Goal: Find specific page/section: Find specific page/section

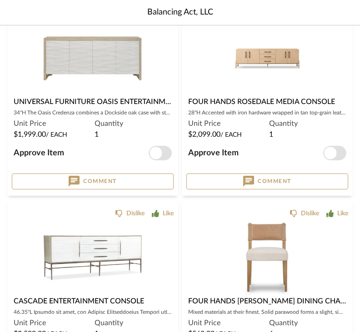
scroll to position [401, 0]
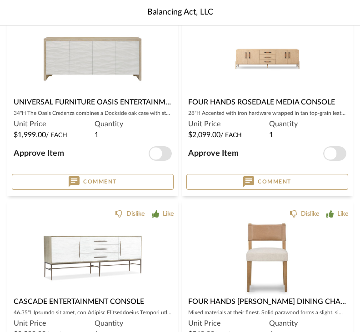
click at [62, 103] on img at bounding box center [93, 140] width 99 height 74
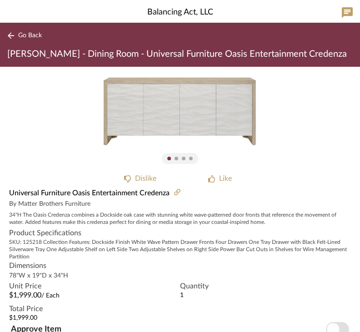
scroll to position [6, 0]
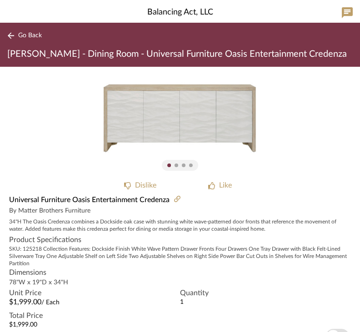
click at [59, 142] on div "0" at bounding box center [180, 118] width 360 height 115
click at [19, 39] on span "Go Back" at bounding box center [30, 36] width 24 height 8
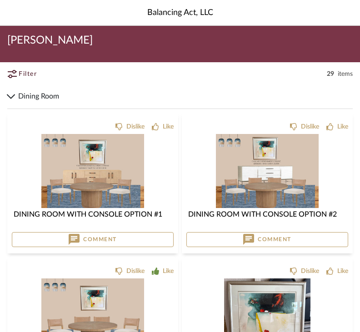
click at [33, 94] on span "Dining Room" at bounding box center [185, 95] width 335 height 11
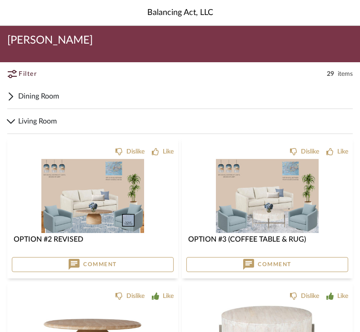
click at [34, 98] on span "Dining Room" at bounding box center [185, 95] width 335 height 11
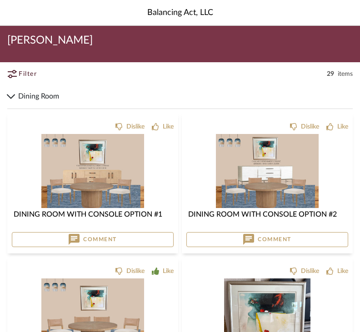
click at [28, 96] on span "Dining Room" at bounding box center [185, 95] width 335 height 11
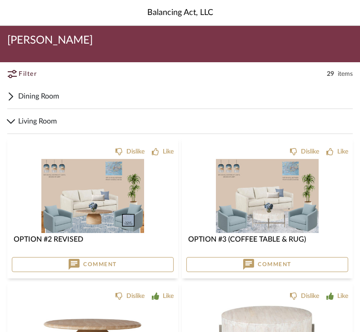
click at [31, 119] on span "Living Room" at bounding box center [185, 120] width 335 height 11
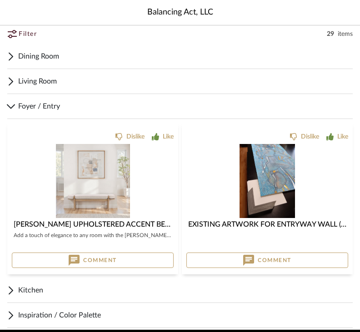
scroll to position [39, 0]
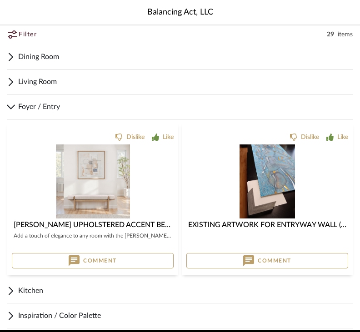
click at [19, 105] on span "Foyer / Entry" at bounding box center [185, 107] width 335 height 11
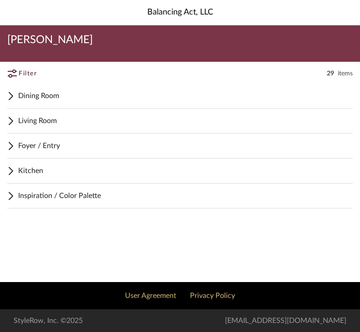
click at [20, 118] on span "Living Room" at bounding box center [185, 120] width 335 height 11
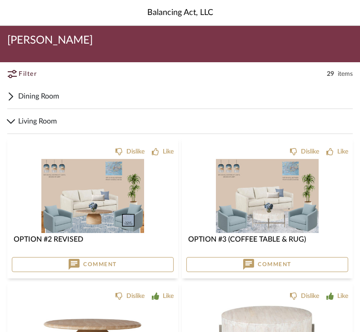
click at [11, 70] on icon at bounding box center [12, 74] width 9 height 8
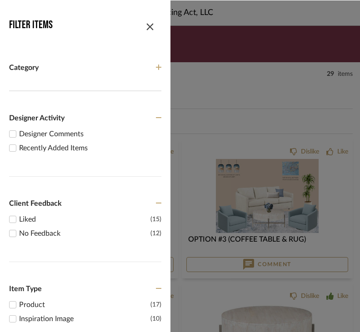
click at [147, 26] on span "button" at bounding box center [150, 25] width 22 height 22
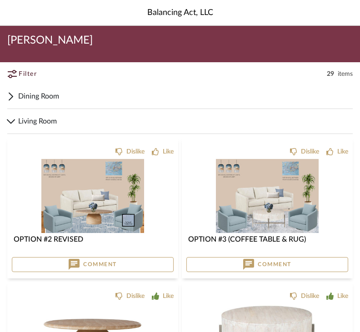
click at [15, 76] on icon at bounding box center [12, 74] width 9 height 8
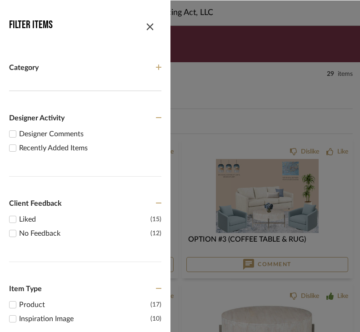
click at [142, 27] on span "button" at bounding box center [150, 25] width 22 height 22
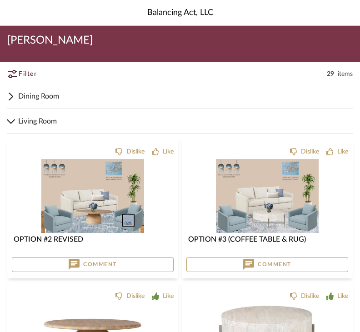
click at [50, 112] on div "Living Room" at bounding box center [179, 121] width 345 height 25
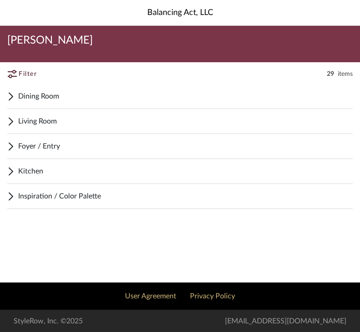
click at [32, 194] on span "Inspiration / Color Palette" at bounding box center [185, 195] width 335 height 11
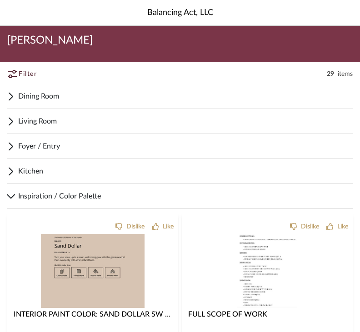
click at [23, 98] on span "Dining Room" at bounding box center [185, 95] width 335 height 11
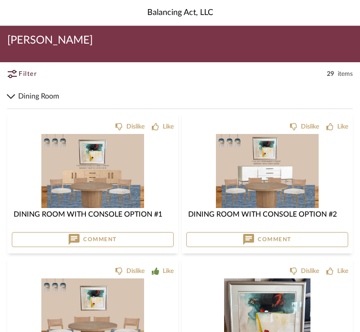
click at [90, 150] on img "0" at bounding box center [92, 171] width 103 height 74
